Goal: Information Seeking & Learning: Learn about a topic

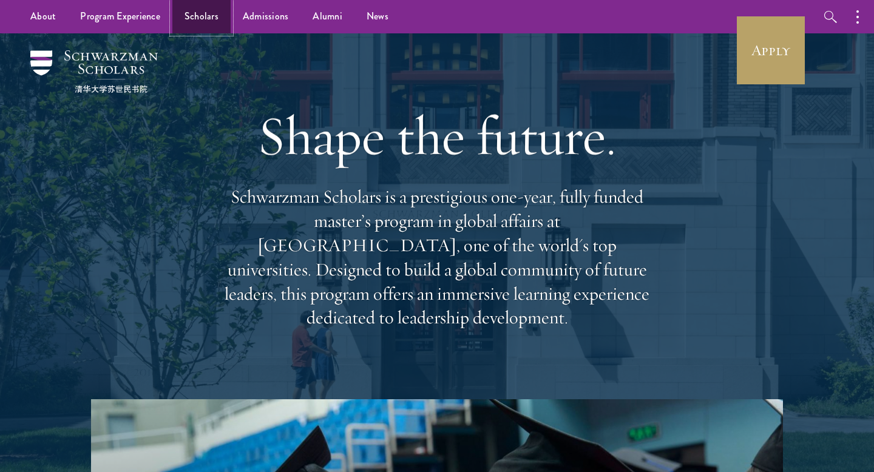
click at [206, 23] on link "Scholars" at bounding box center [201, 16] width 58 height 33
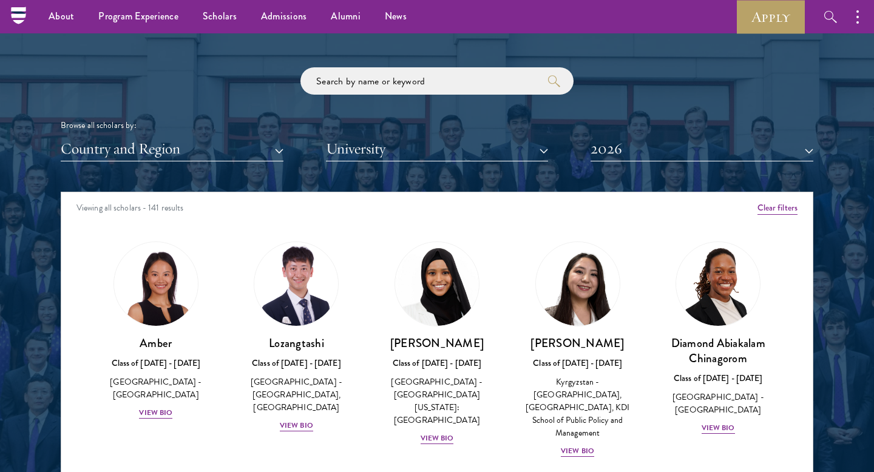
scroll to position [1397, 0]
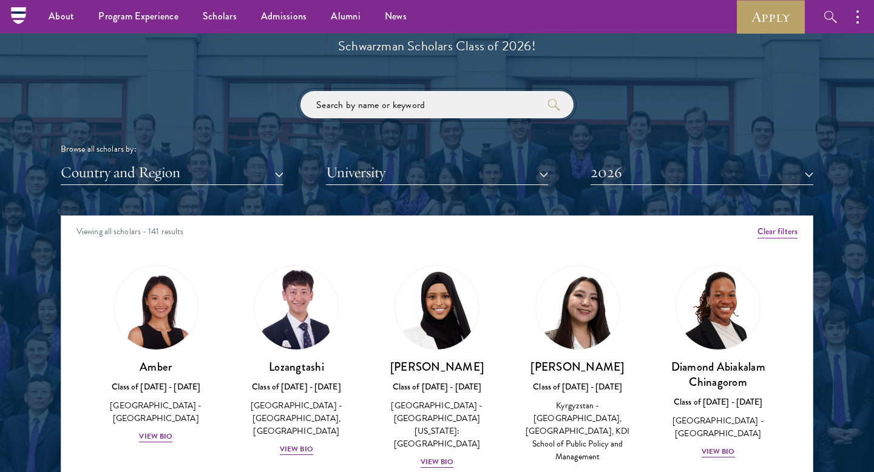
click at [357, 111] on input "search" at bounding box center [437, 104] width 273 height 27
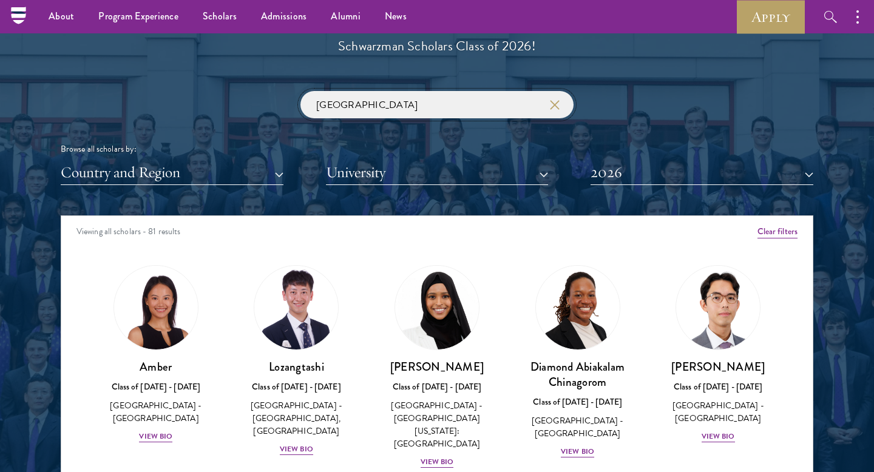
type input "[GEOGRAPHIC_DATA]"
click button "submit" at bounding box center [0, 0] width 0 height 0
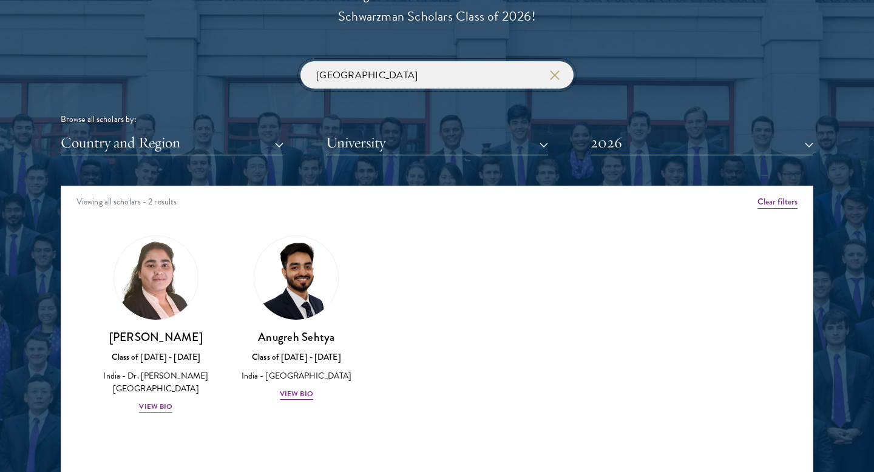
scroll to position [1428, 0]
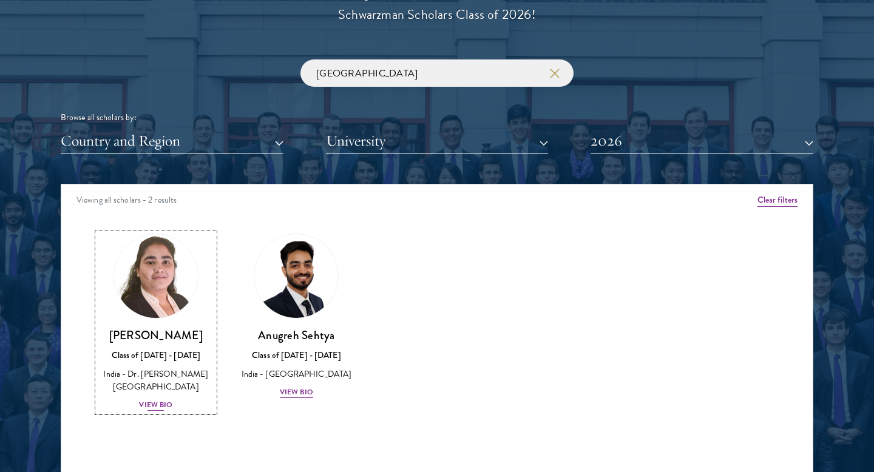
click at [165, 406] on div "View Bio" at bounding box center [155, 406] width 33 height 12
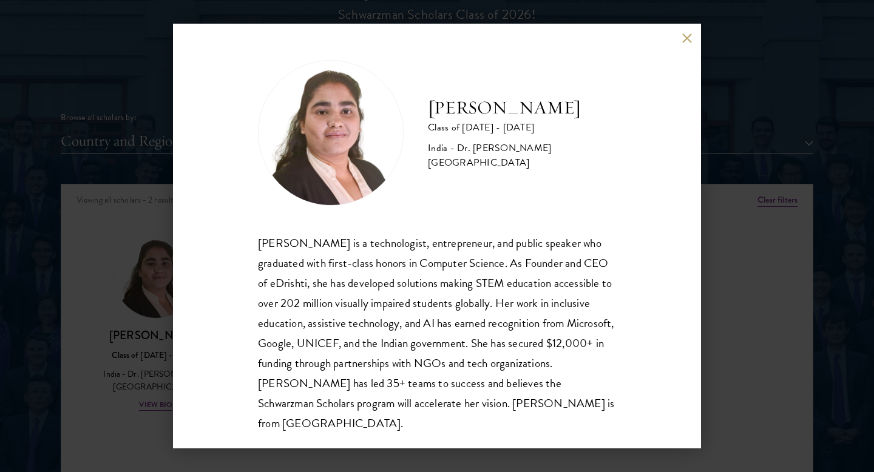
click at [688, 33] on button at bounding box center [687, 38] width 10 height 10
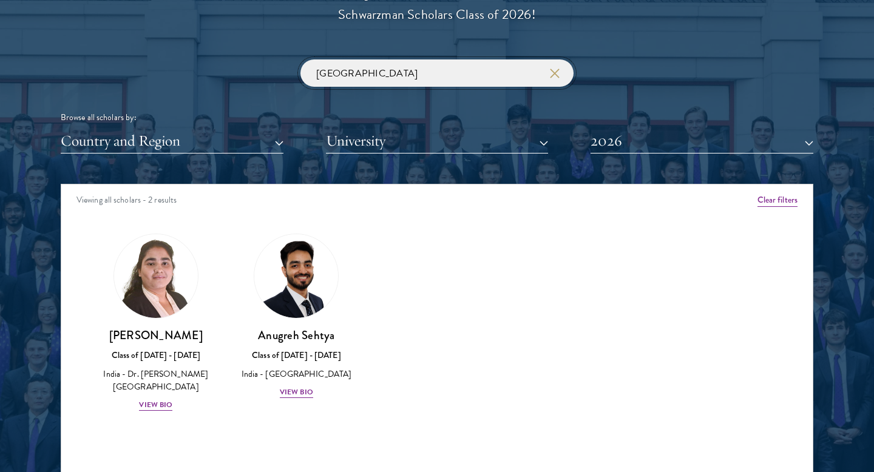
drag, startPoint x: 380, startPoint y: 72, endPoint x: 279, endPoint y: 70, distance: 101.4
click at [279, 71] on div "[GEOGRAPHIC_DATA] Browse all scholars by: Country and Region All Countries and …" at bounding box center [437, 107] width 753 height 94
type input "m"
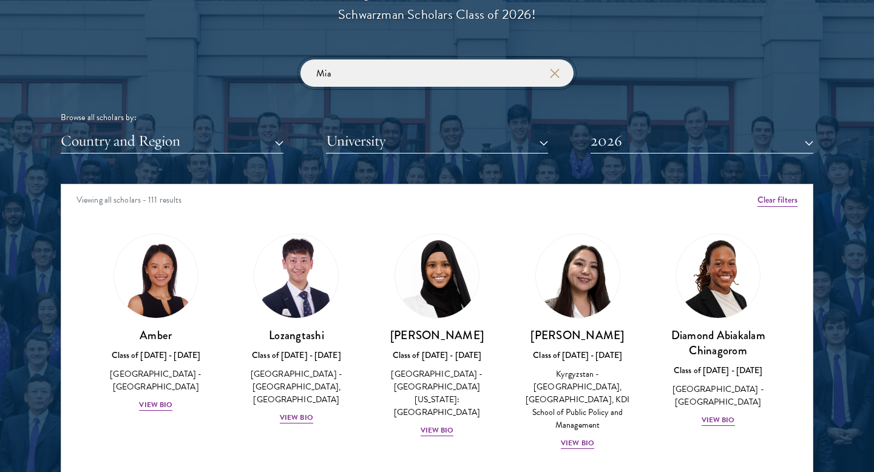
click button "submit" at bounding box center [0, 0] width 0 height 0
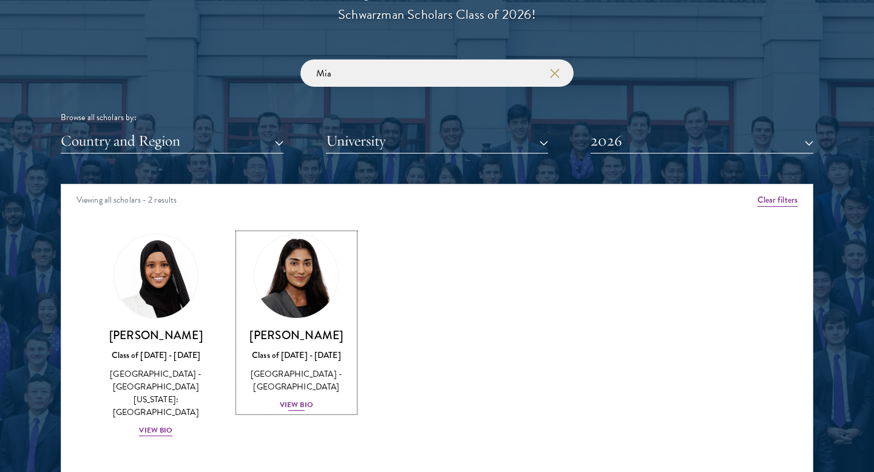
click at [305, 404] on div "View Bio" at bounding box center [296, 406] width 33 height 12
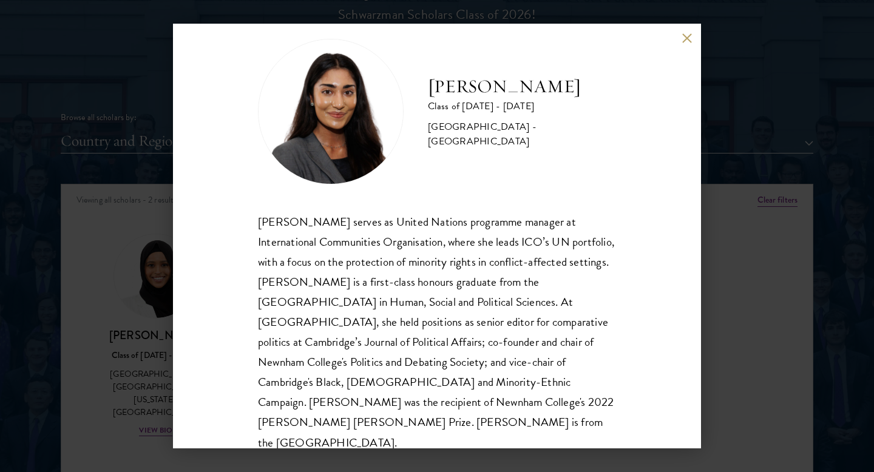
scroll to position [21, 0]
click at [689, 38] on button at bounding box center [687, 38] width 10 height 10
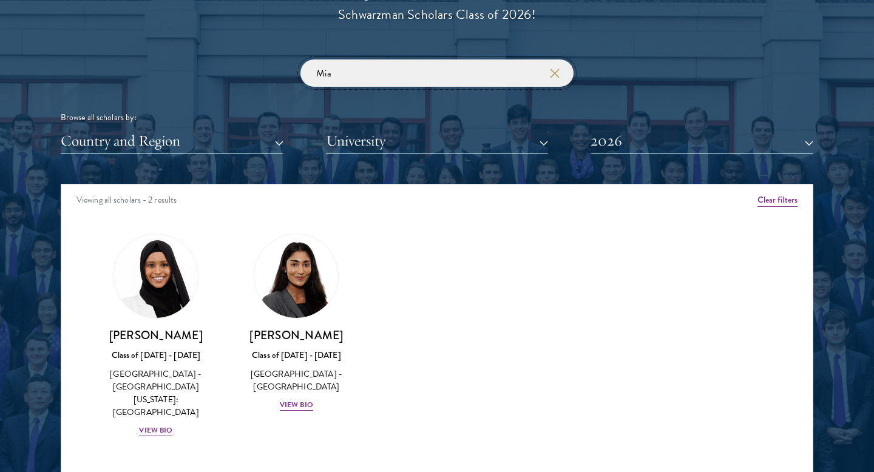
drag, startPoint x: 367, startPoint y: 75, endPoint x: 1, endPoint y: 66, distance: 365.7
click at [2, 66] on section "Scholar Directory Congratulations and welcome to the Schwarzman Scholars Class …" at bounding box center [437, 239] width 874 height 739
type input "ishta"
click button "submit" at bounding box center [0, 0] width 0 height 0
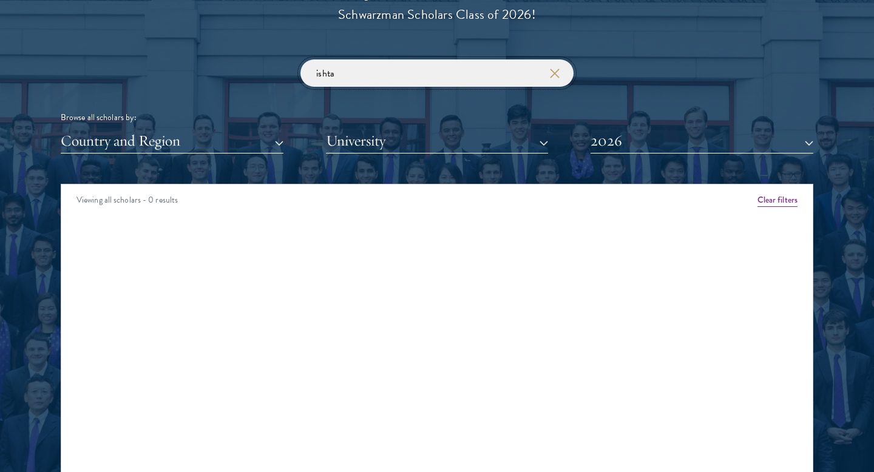
drag, startPoint x: 324, startPoint y: 70, endPoint x: 41, endPoint y: 56, distance: 282.8
click at [44, 61] on section "Scholar Directory Congratulations and welcome to the Schwarzman Scholars Class …" at bounding box center [437, 239] width 874 height 739
type input "india"
click button "submit" at bounding box center [0, 0] width 0 height 0
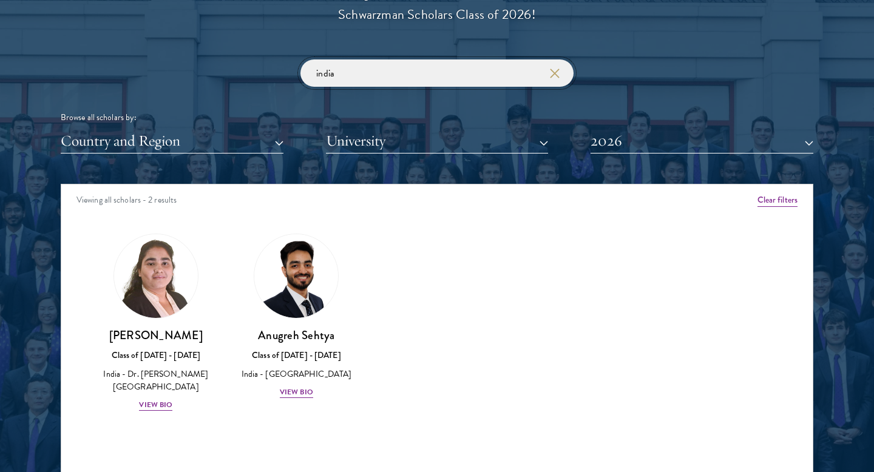
drag, startPoint x: 363, startPoint y: 70, endPoint x: 34, endPoint y: 33, distance: 331.2
click at [34, 35] on section "Scholar Directory Congratulations and welcome to the Schwarzman Scholars Class …" at bounding box center [437, 239] width 874 height 739
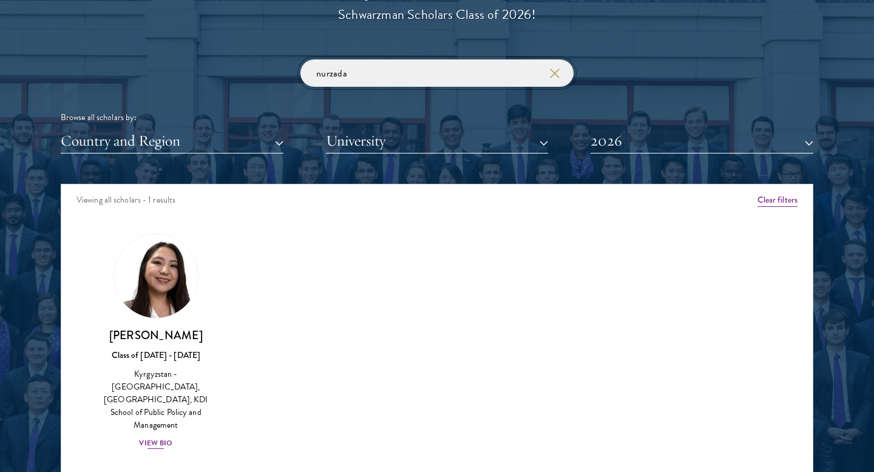
type input "nurzada"
click at [162, 438] on div "View Bio" at bounding box center [155, 444] width 33 height 12
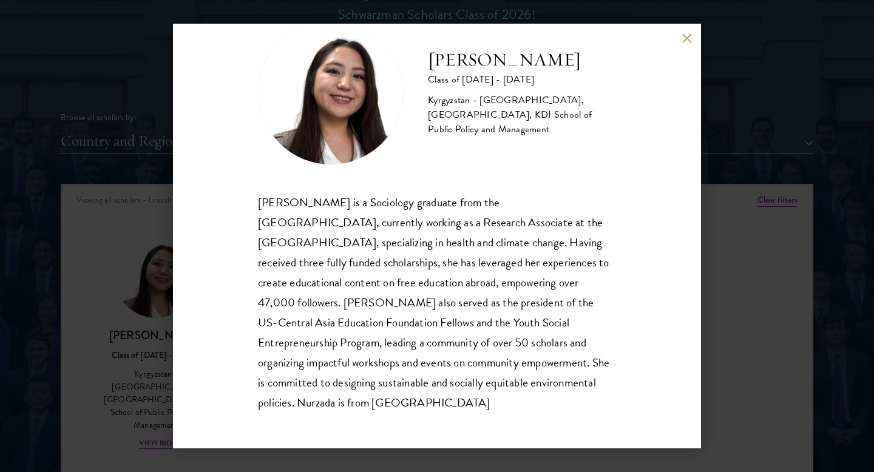
scroll to position [41, 0]
